Goal: Check status: Check status

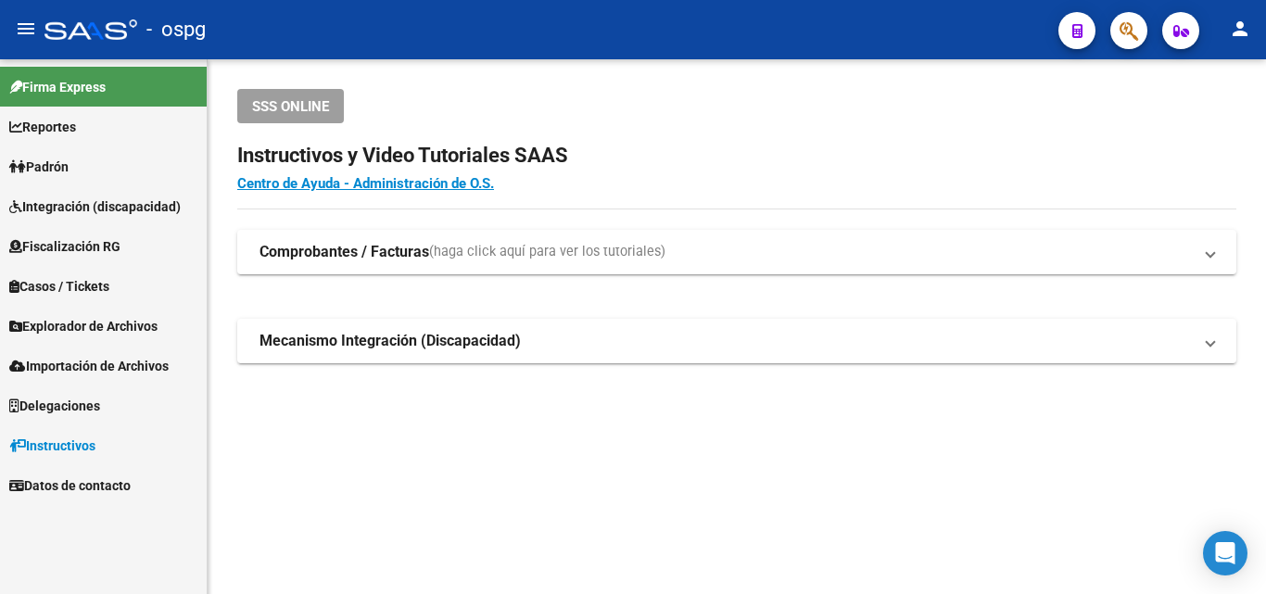
click at [69, 170] on span "Padrón" at bounding box center [38, 167] width 59 height 20
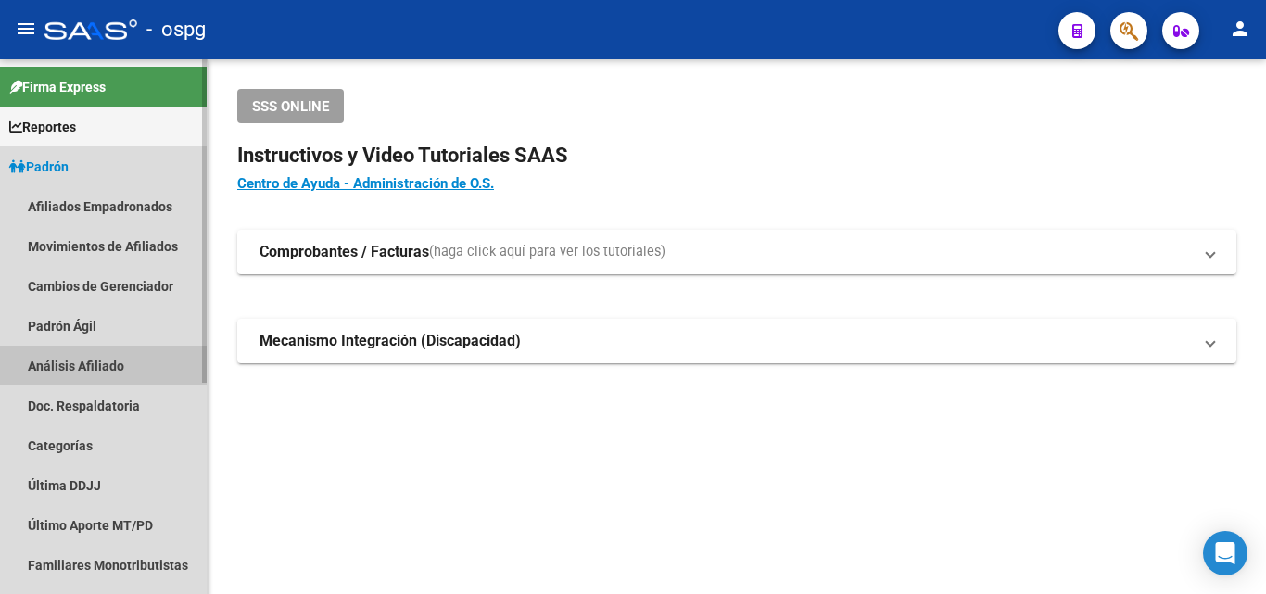
click at [107, 372] on link "Análisis Afiliado" at bounding box center [103, 366] width 207 height 40
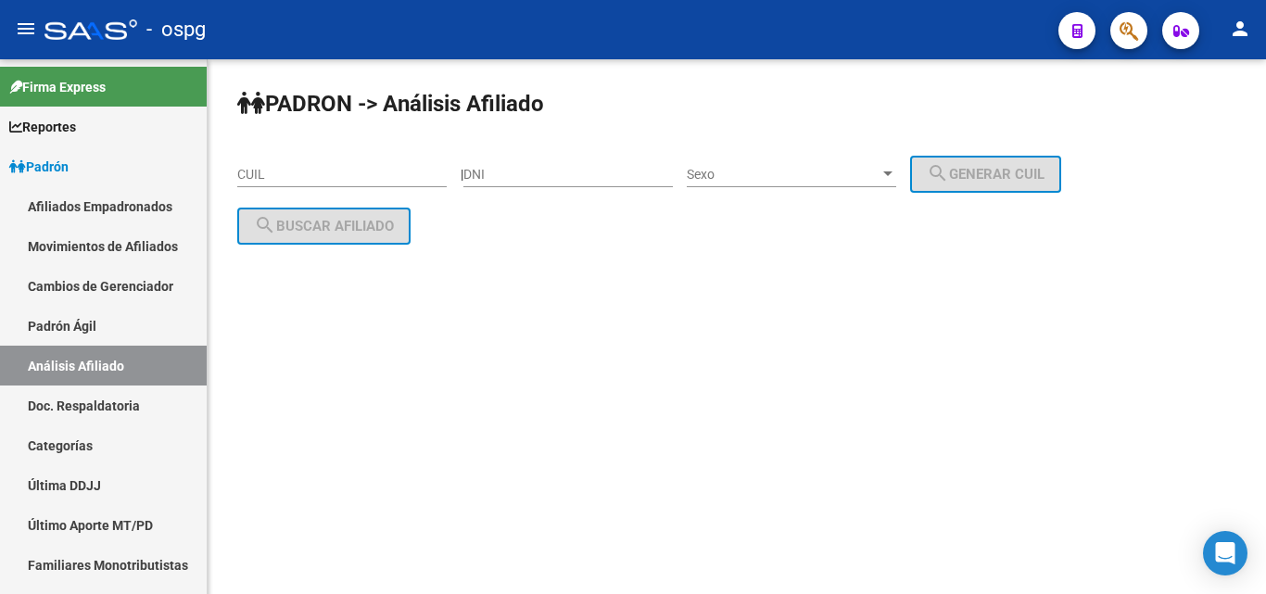
click at [339, 174] on input "CUIL" at bounding box center [341, 175] width 209 height 16
paste input "23-20817299-9"
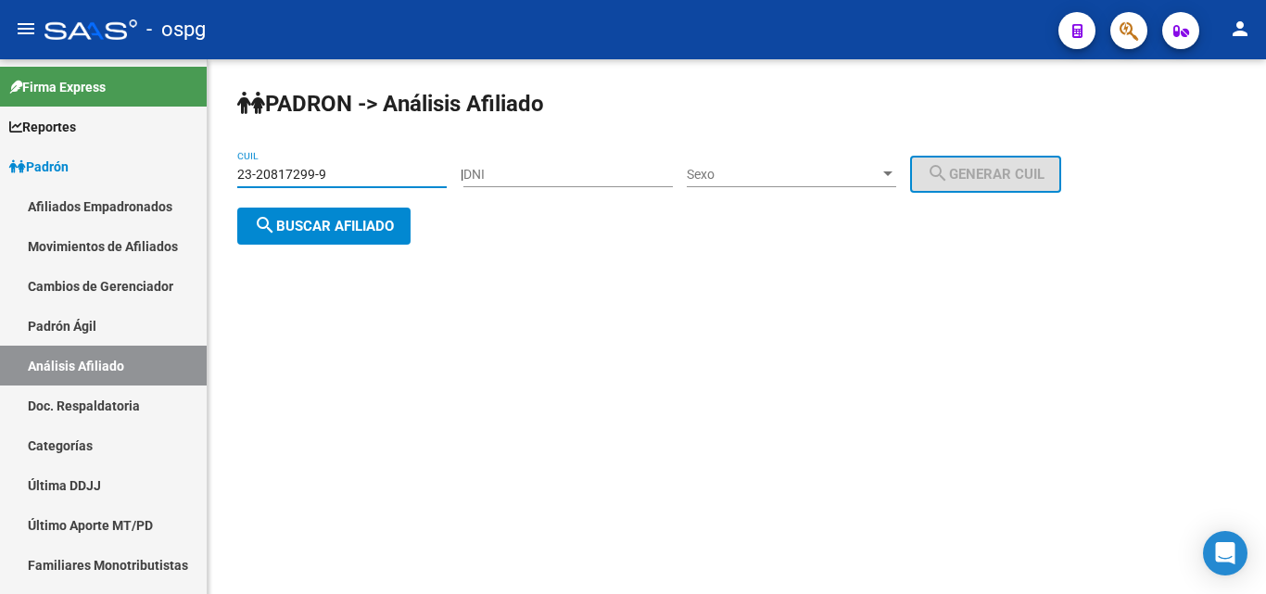
type input "23-20817299-9"
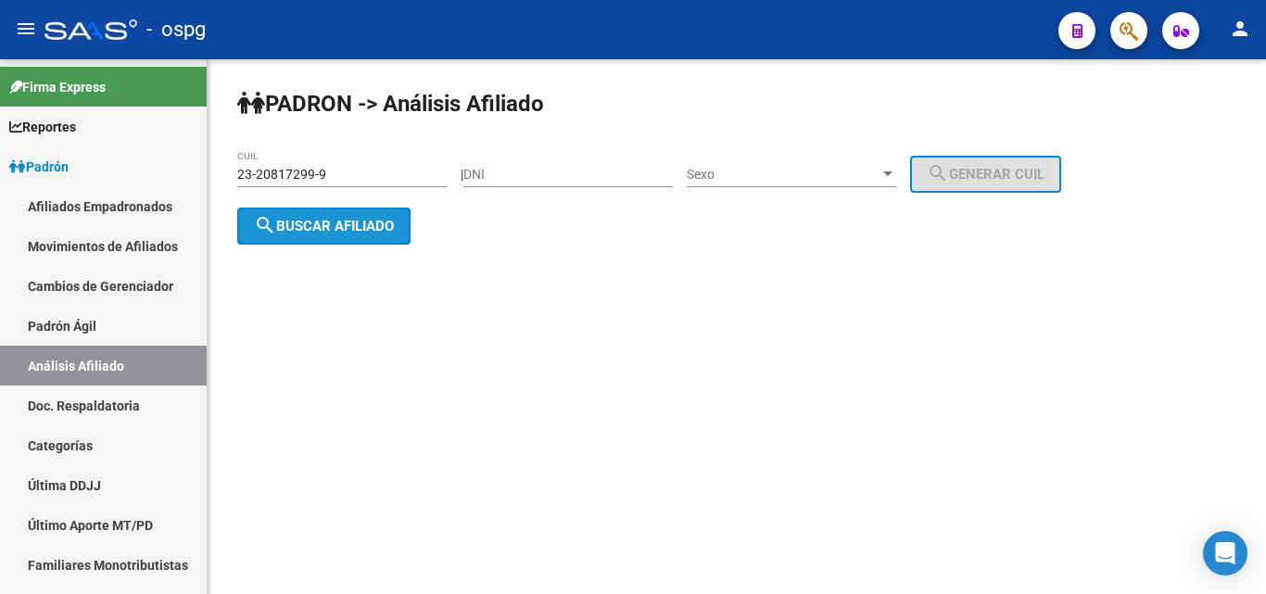
click at [331, 213] on button "search Buscar afiliado" at bounding box center [323, 226] width 173 height 37
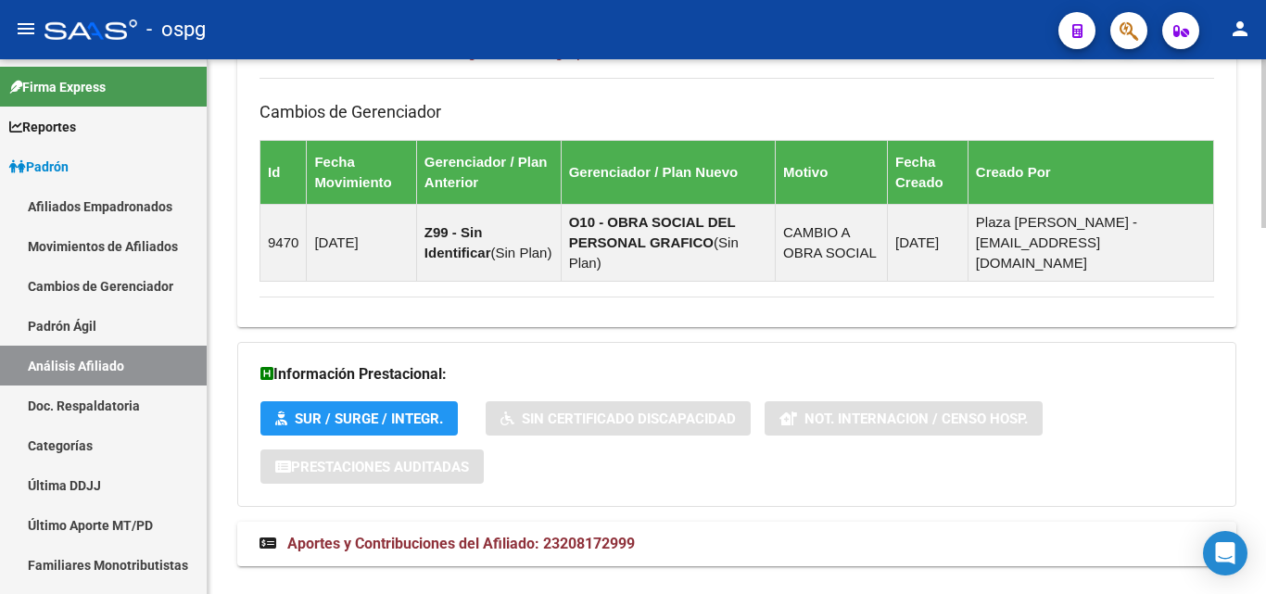
scroll to position [1162, 0]
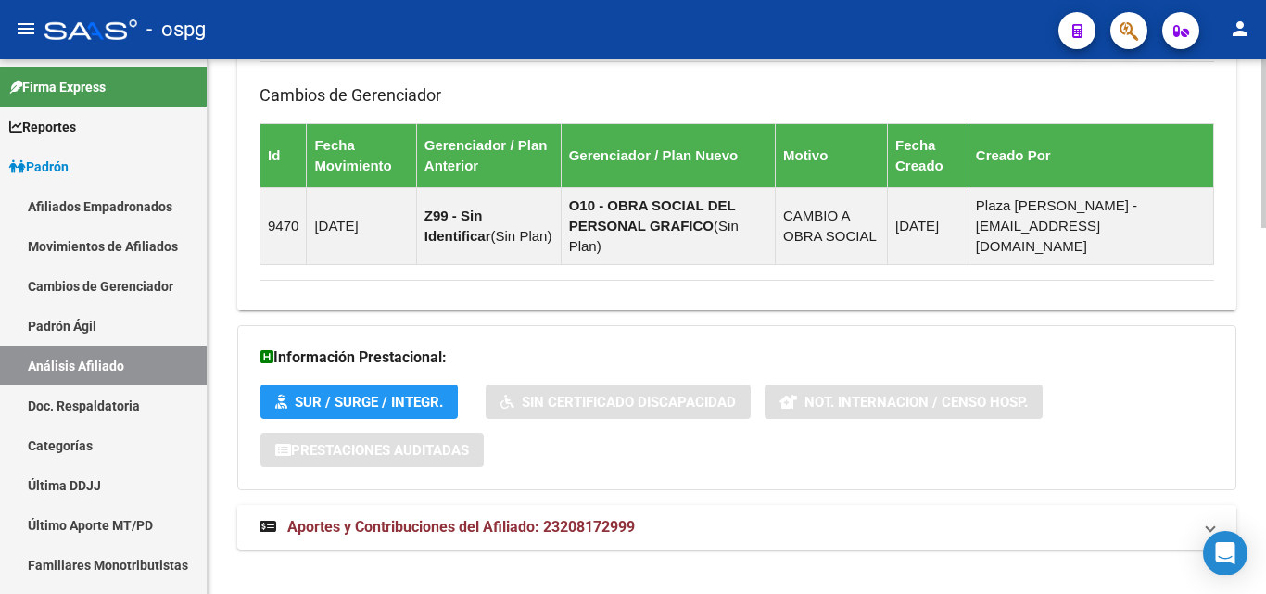
click at [444, 518] on span "Aportes y Contribuciones del Afiliado: 23208172999" at bounding box center [460, 527] width 347 height 18
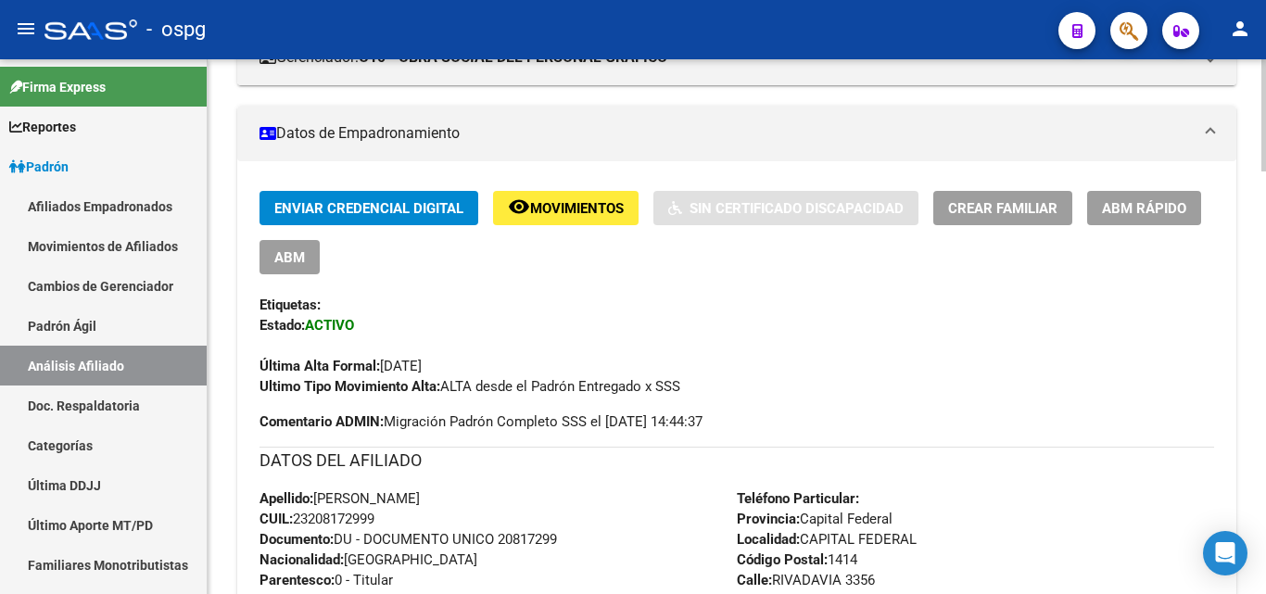
scroll to position [0, 0]
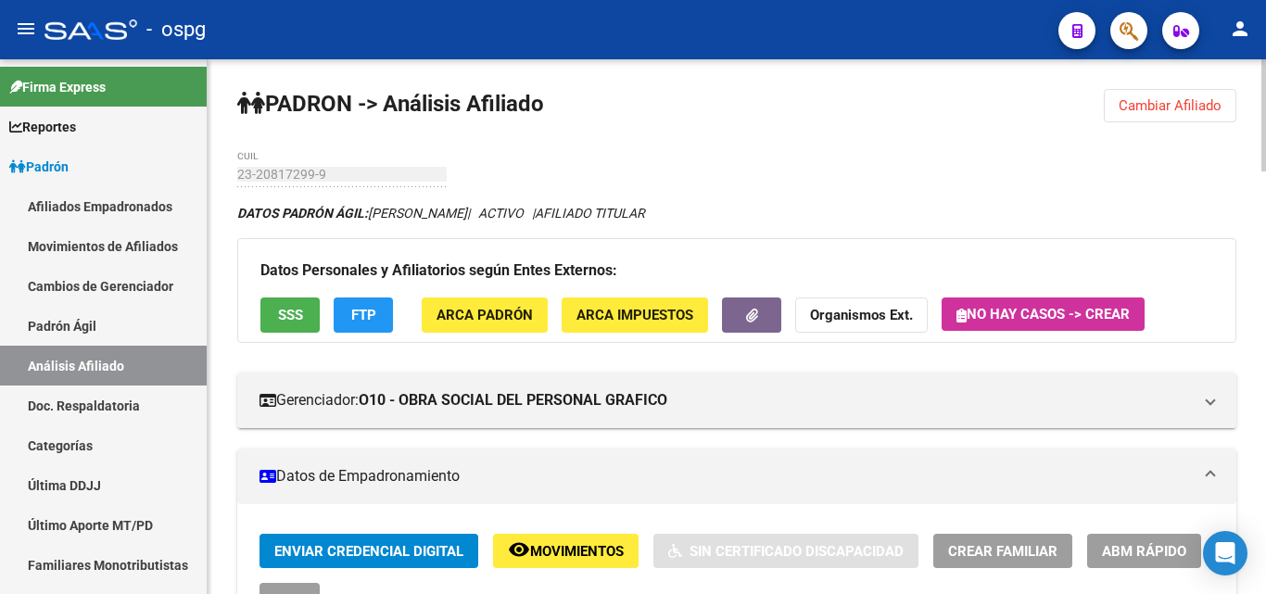
click at [283, 309] on span "SSS" at bounding box center [290, 316] width 25 height 17
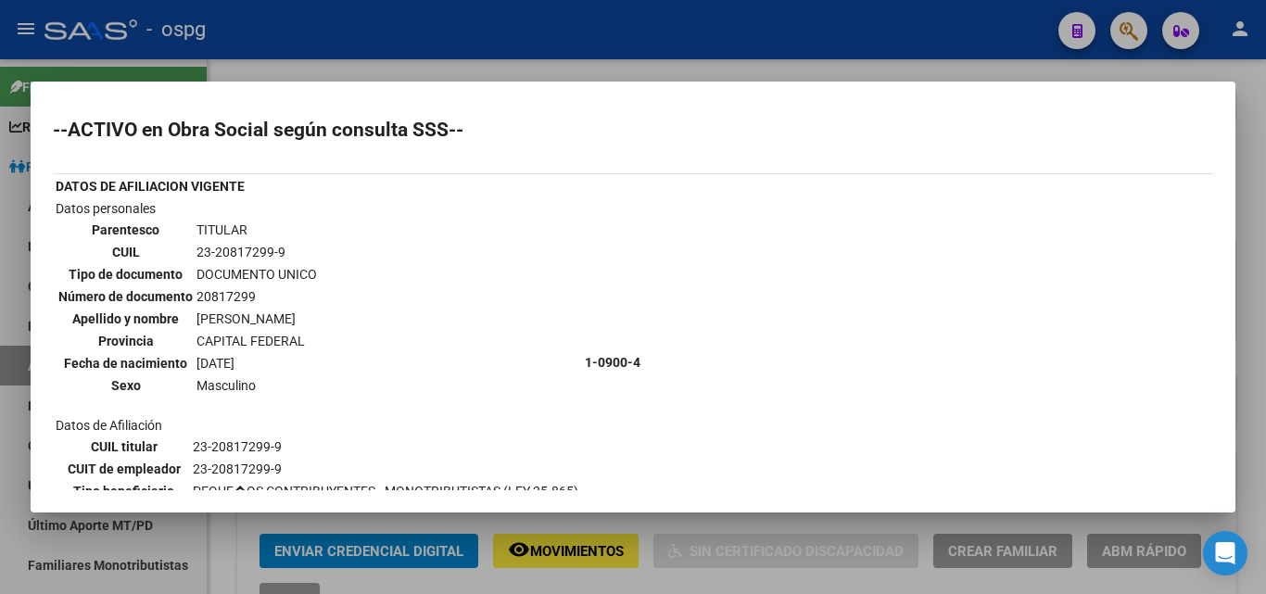
click at [597, 57] on div at bounding box center [633, 297] width 1266 height 594
